Goal: Information Seeking & Learning: Learn about a topic

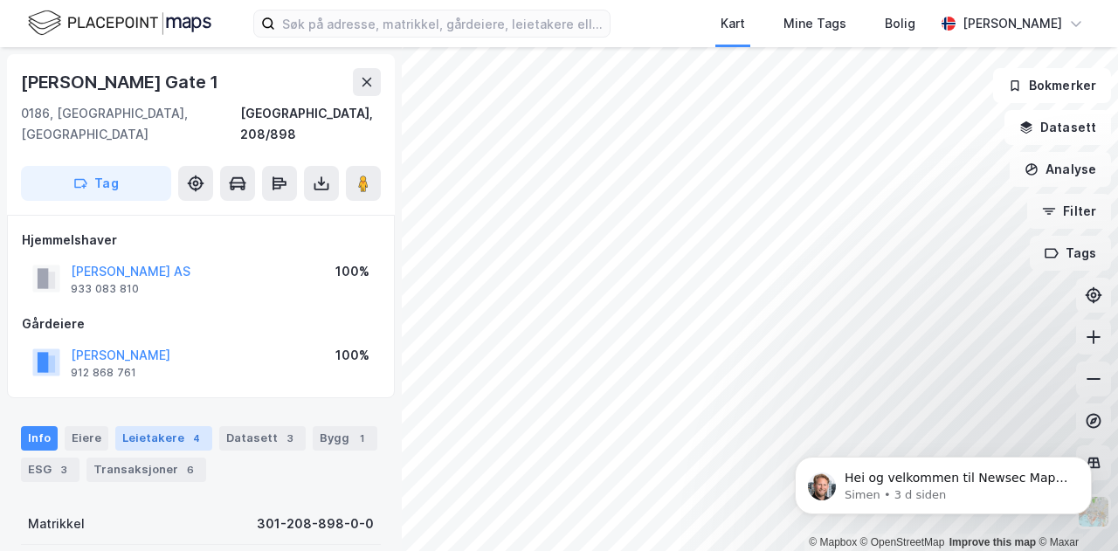
click at [142, 426] on div "Leietakere 4" at bounding box center [163, 438] width 97 height 24
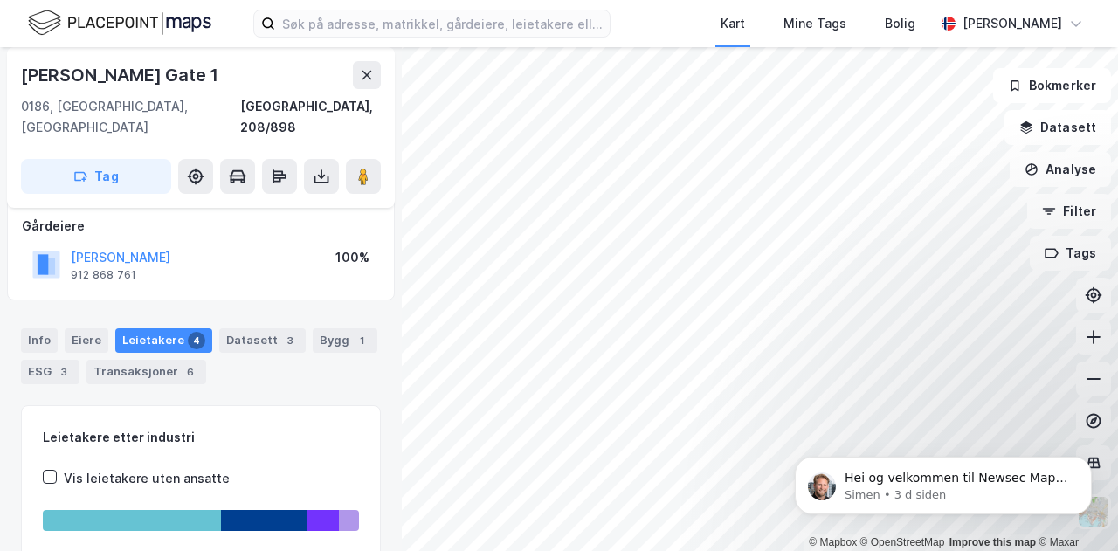
scroll to position [24, 0]
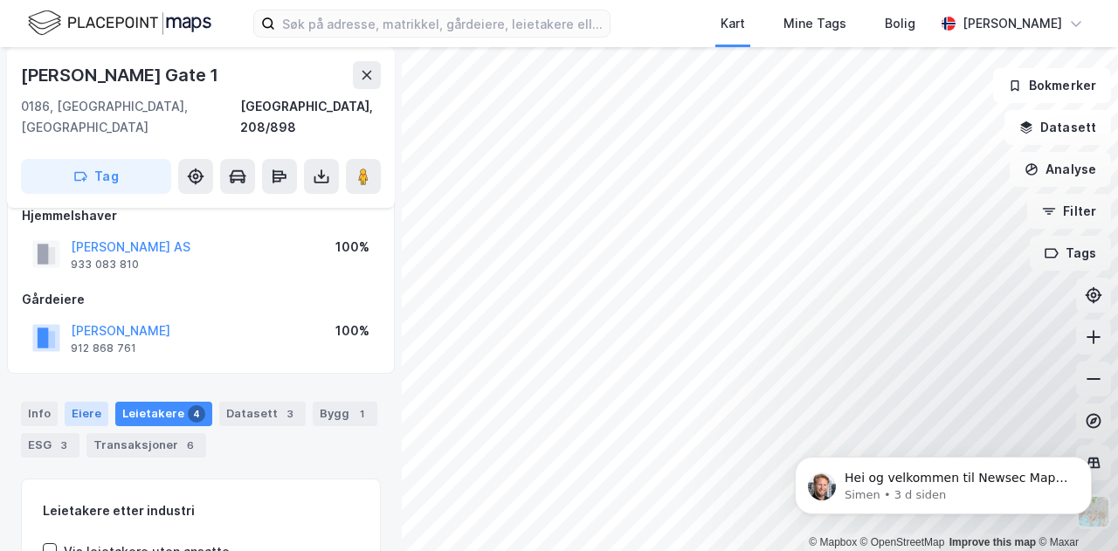
click at [96, 402] on div "Eiere" at bounding box center [87, 414] width 44 height 24
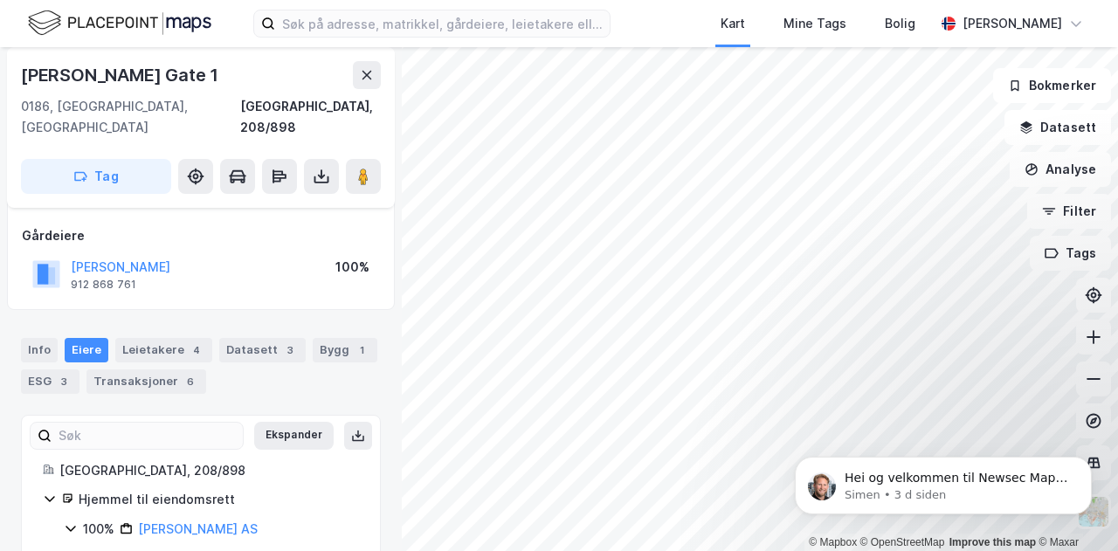
scroll to position [128, 0]
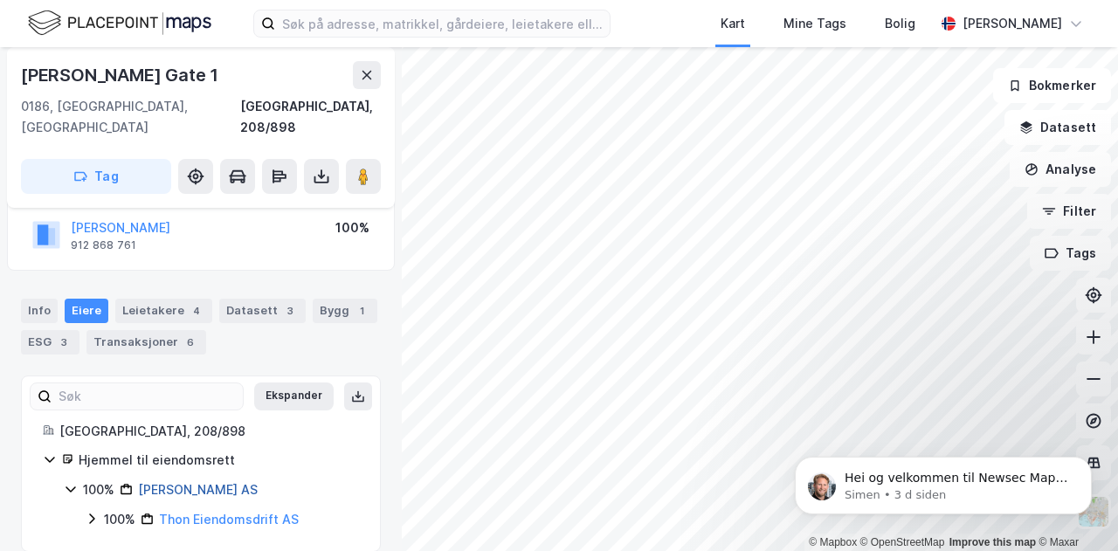
click at [189, 482] on link "[PERSON_NAME] AS" at bounding box center [198, 489] width 120 height 15
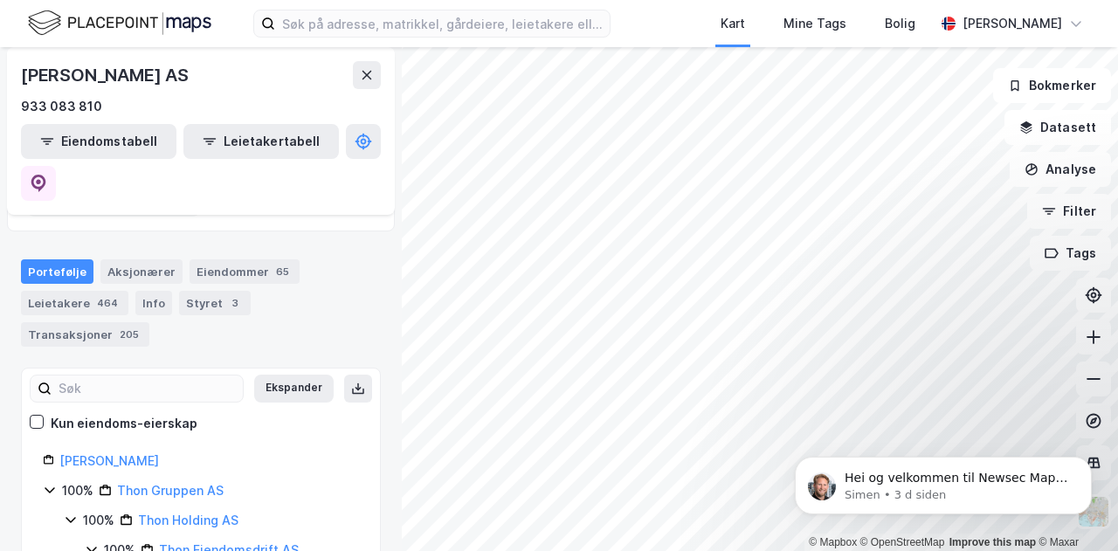
scroll to position [188, 0]
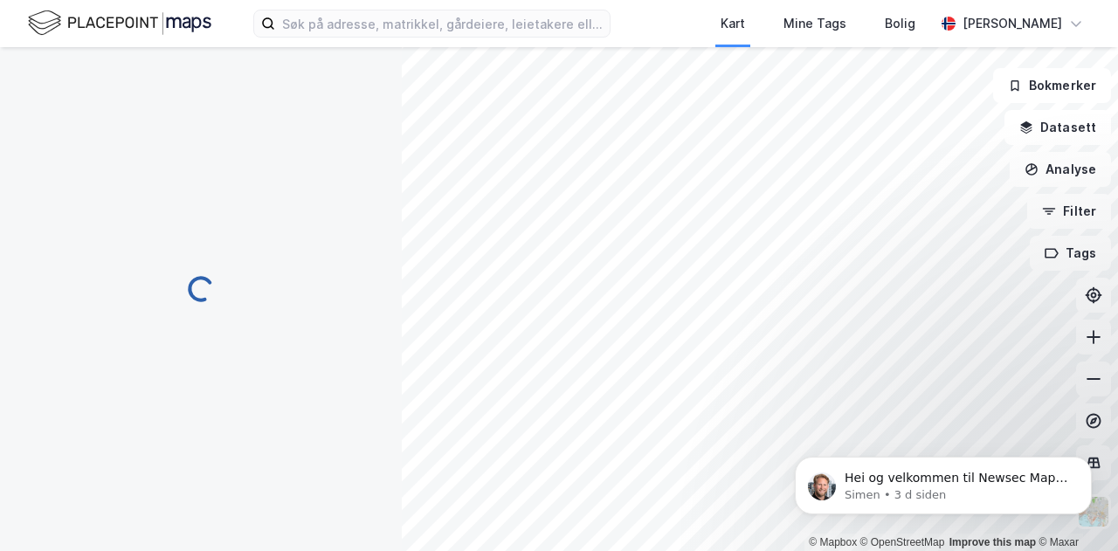
scroll to position [128, 0]
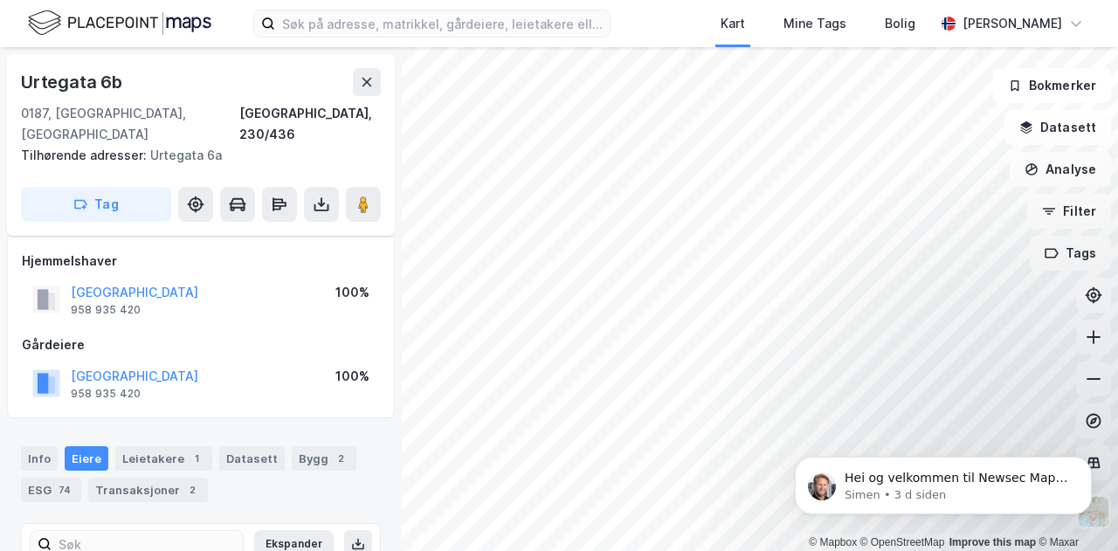
scroll to position [119, 0]
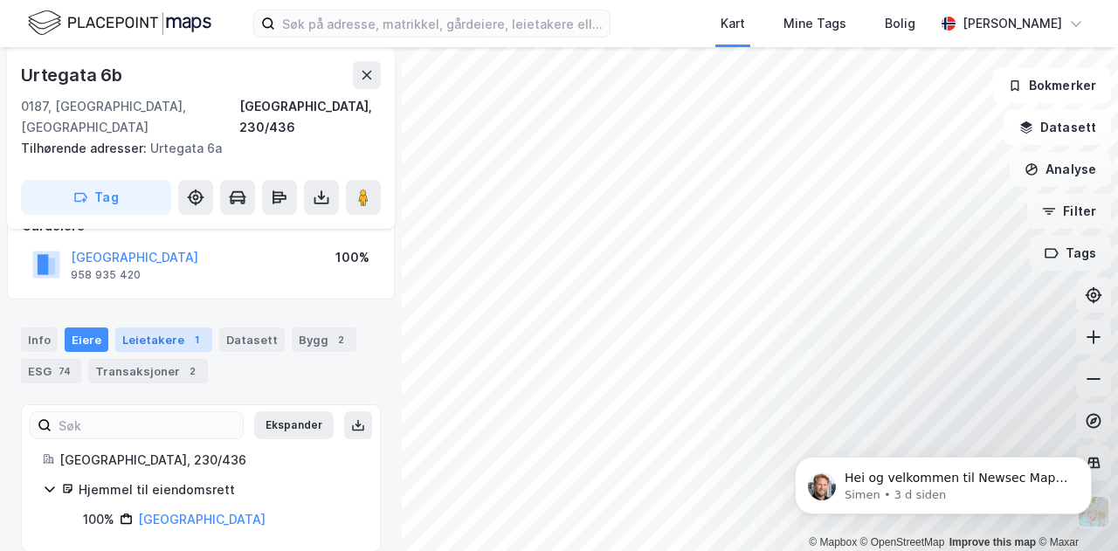
click at [146, 328] on div "Leietakere 1" at bounding box center [163, 340] width 97 height 24
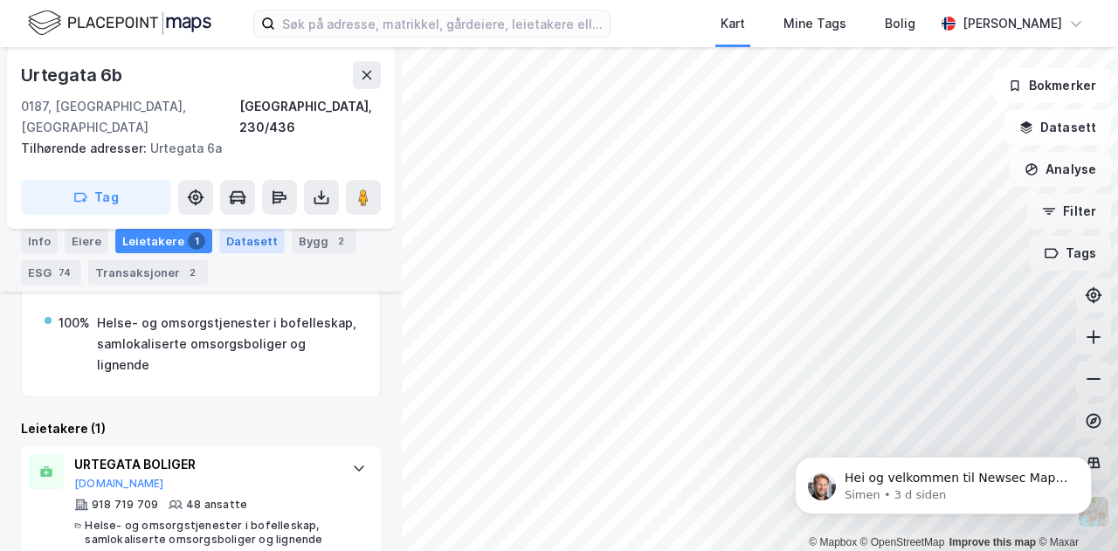
scroll to position [359, 0]
click at [179, 453] on div "URTEGATA BOLIGER" at bounding box center [204, 463] width 260 height 21
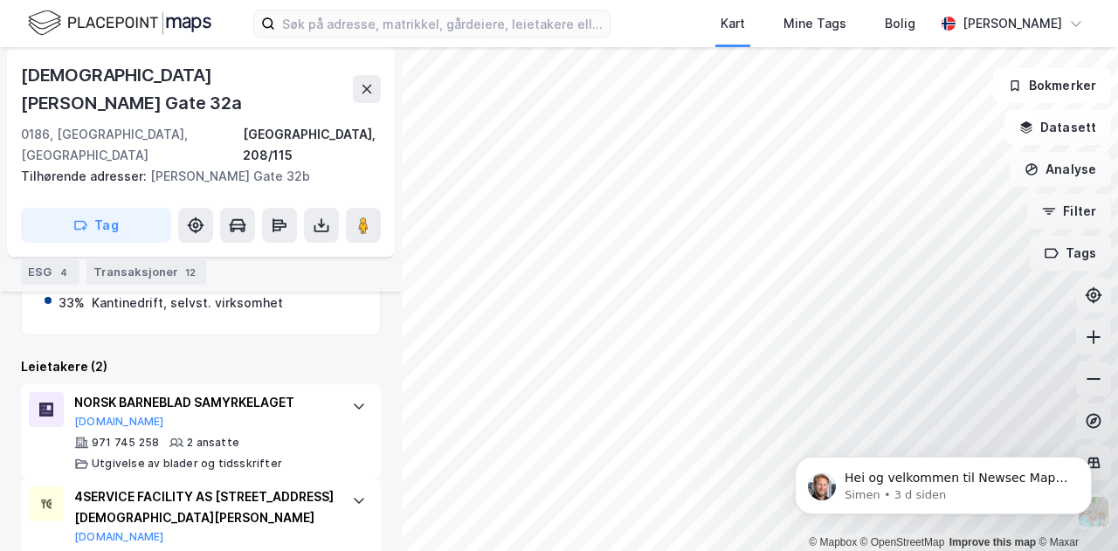
scroll to position [362, 0]
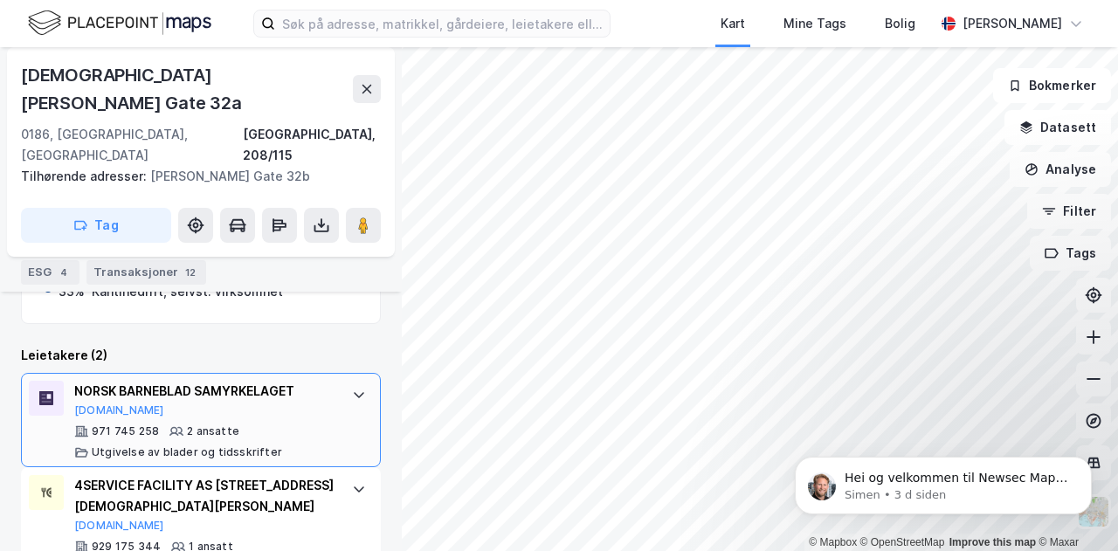
click at [250, 381] on div "NORSK BARNEBLAD SAMYRKELAGET" at bounding box center [204, 391] width 260 height 21
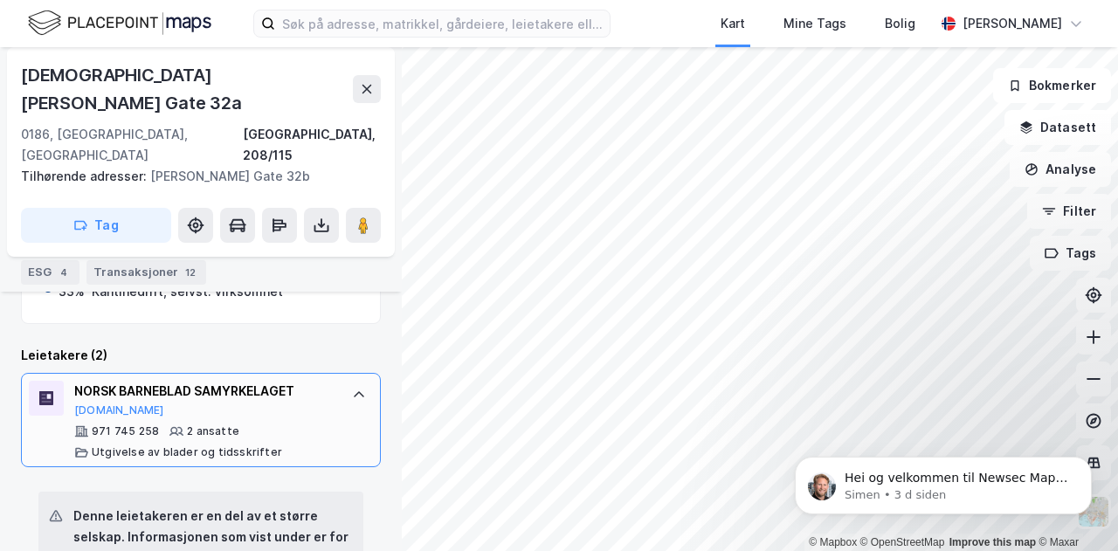
click at [211, 425] on div "2 ansatte" at bounding box center [213, 432] width 52 height 14
